Goal: Task Accomplishment & Management: Use online tool/utility

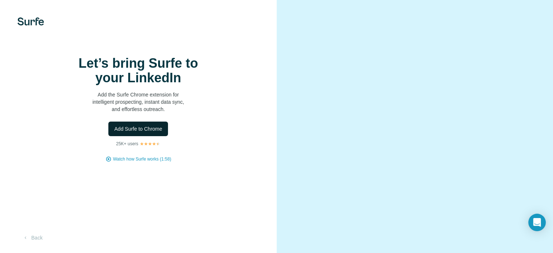
click at [152, 132] on span "Add Surfe to Chrome" at bounding box center [138, 128] width 48 height 7
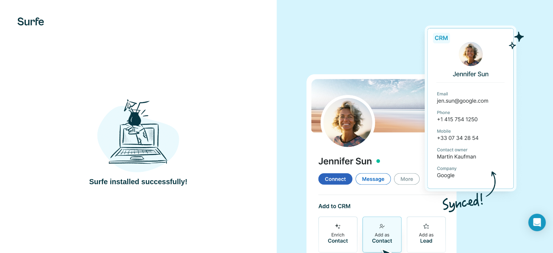
click at [304, 88] on div at bounding box center [415, 142] width 277 height 284
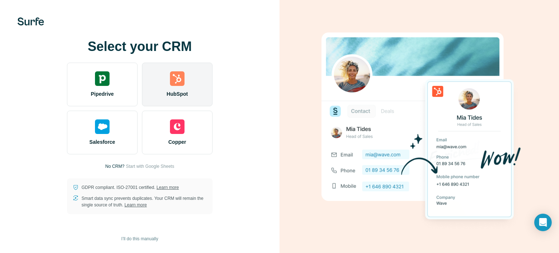
click at [187, 97] on span "HubSpot" at bounding box center [177, 93] width 21 height 7
click at [192, 85] on div "HubSpot" at bounding box center [177, 85] width 71 height 44
click at [175, 77] on img at bounding box center [177, 78] width 15 height 15
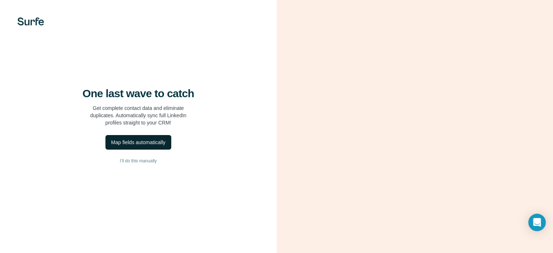
click at [144, 150] on button "Map fields automatically" at bounding box center [139, 142] width 66 height 15
